Goal: Information Seeking & Learning: Find specific fact

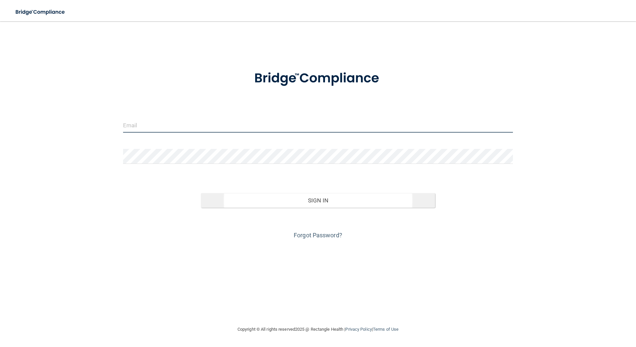
type input "[EMAIL_ADDRESS][DOMAIN_NAME]"
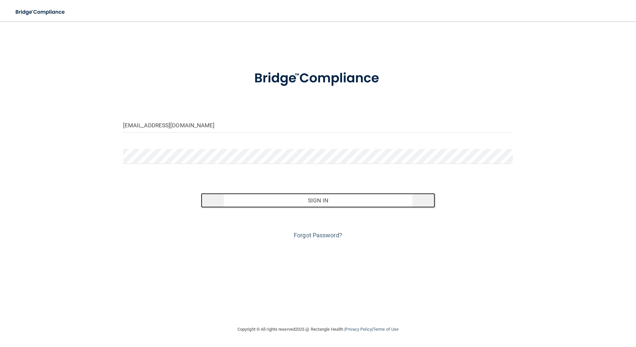
click at [253, 201] on button "Sign In" at bounding box center [318, 200] width 234 height 15
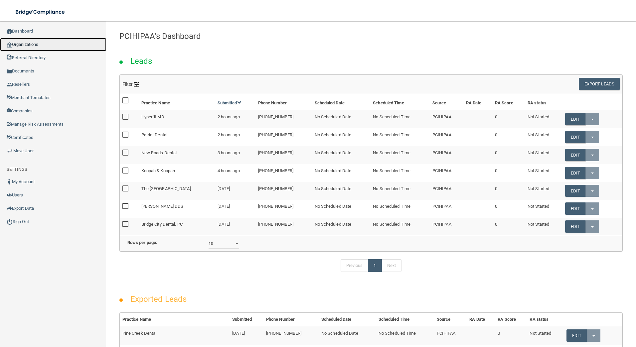
click at [57, 43] on link "Organizations" at bounding box center [53, 44] width 106 height 13
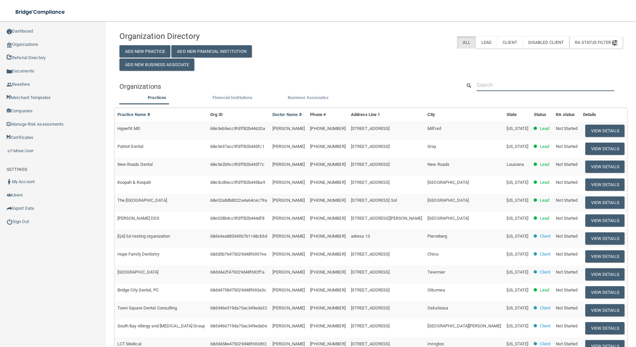
click at [487, 81] on input "text" at bounding box center [545, 85] width 138 height 12
paste input "[PHONE_NUMBER]"
type input "[PHONE_NUMBER]"
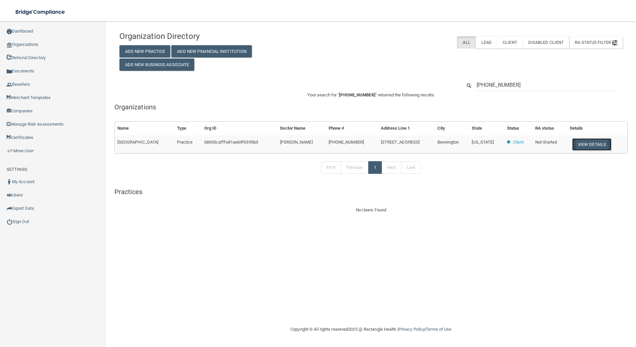
click at [589, 147] on button "View Details" at bounding box center [591, 144] width 39 height 12
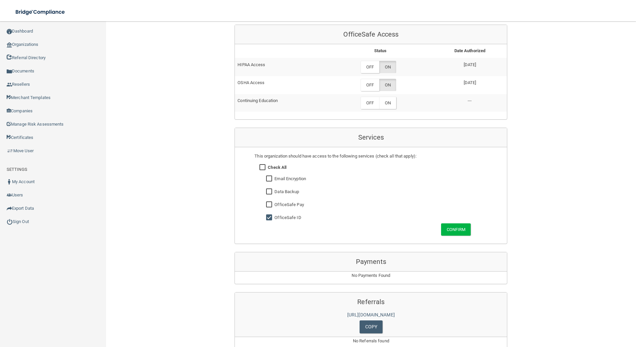
scroll to position [305, 0]
